Goal: Transaction & Acquisition: Purchase product/service

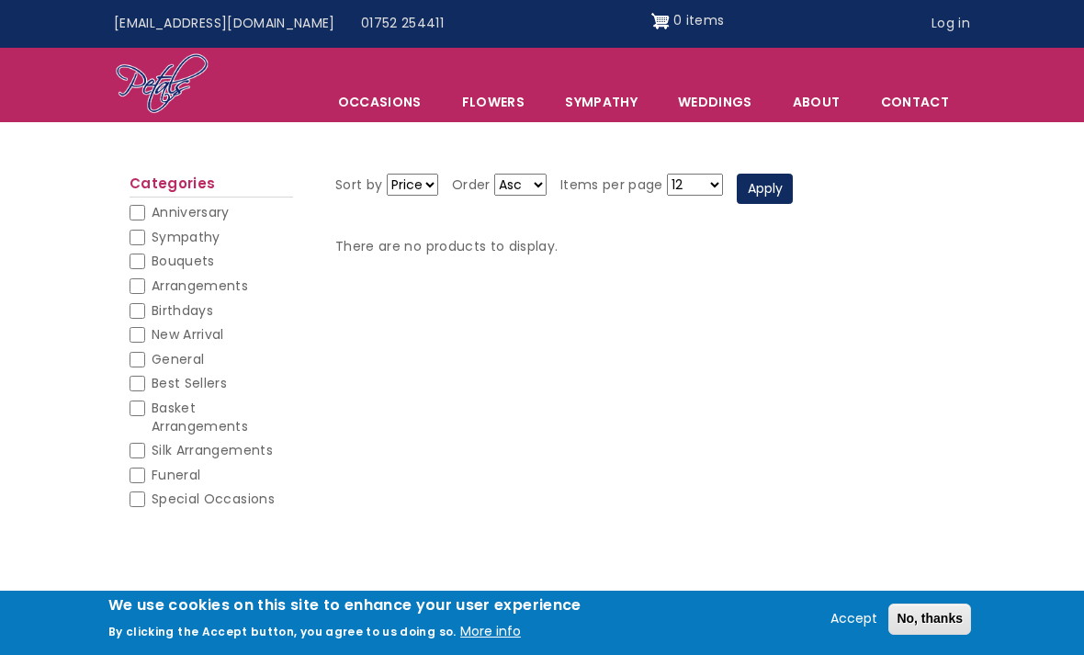
click at [141, 234] on input "Sympathy" at bounding box center [137, 238] width 16 height 16
checkbox input "true"
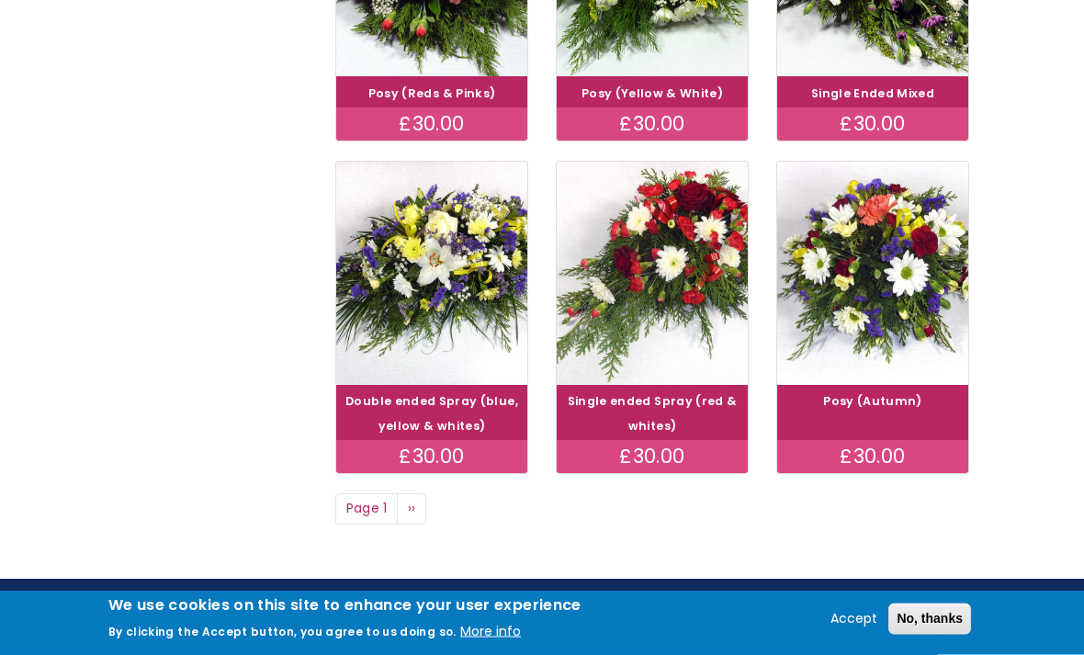
scroll to position [1194, 0]
click at [419, 493] on link "Next page ››" at bounding box center [411, 508] width 29 height 31
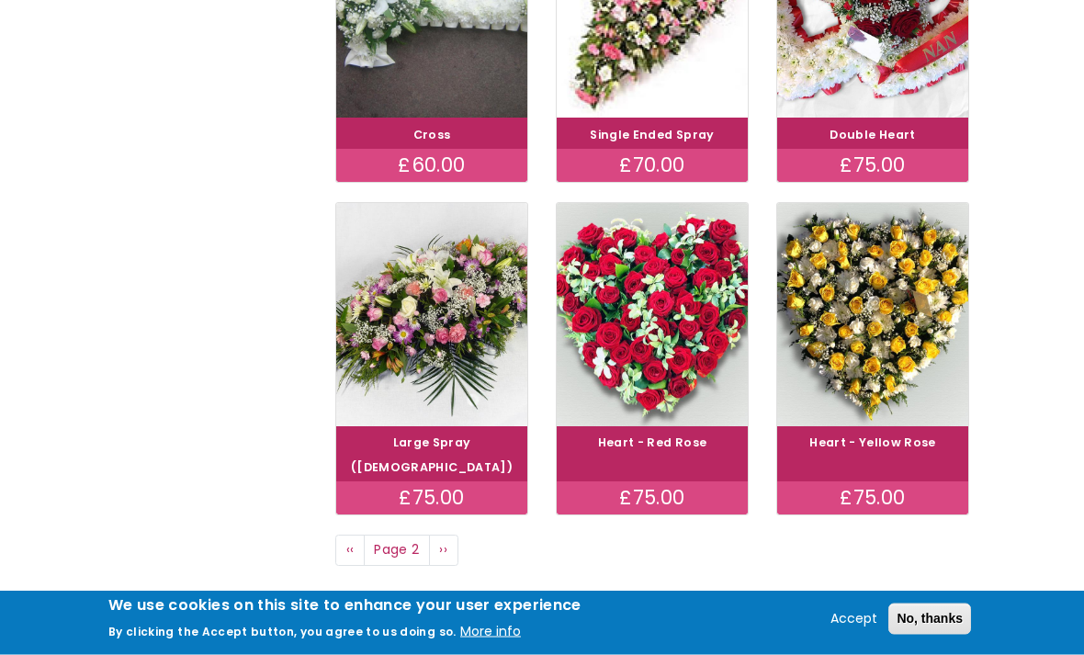
scroll to position [1128, 0]
click at [454, 535] on link "Next page ››" at bounding box center [443, 550] width 29 height 31
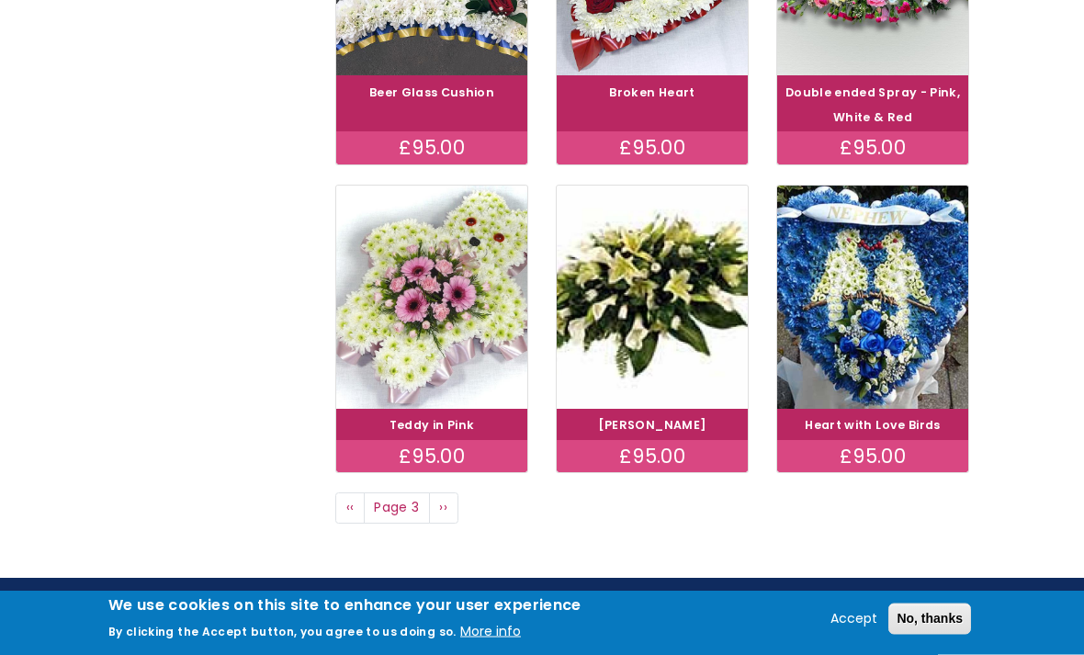
scroll to position [1145, 0]
click at [449, 495] on link "Next page ››" at bounding box center [443, 507] width 29 height 31
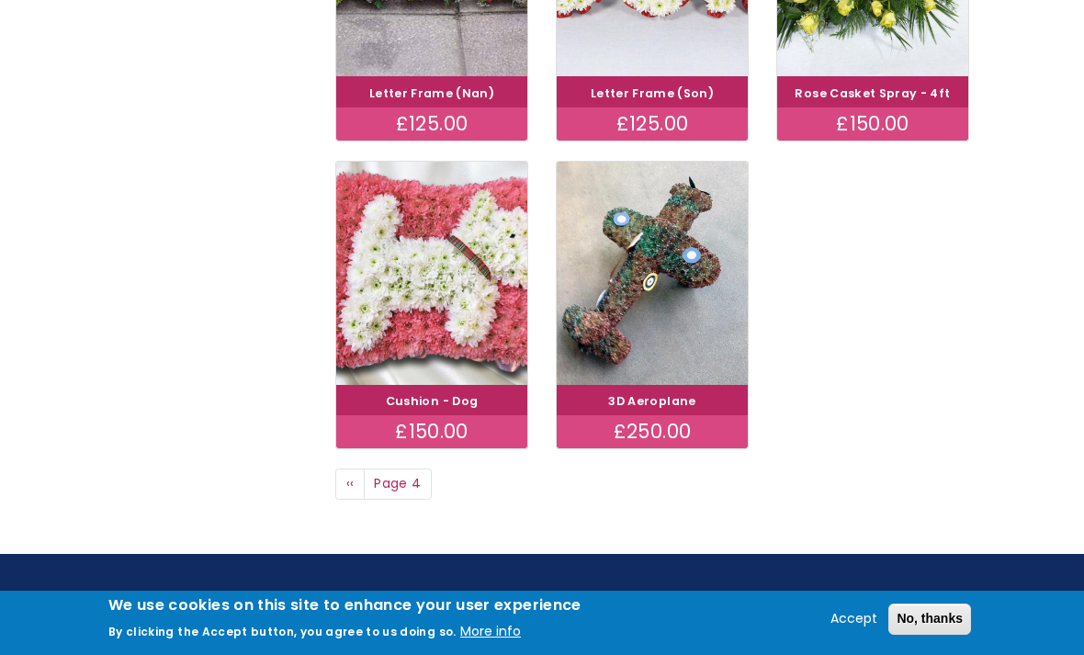
scroll to position [1105, 0]
